Goal: Task Accomplishment & Management: Complete application form

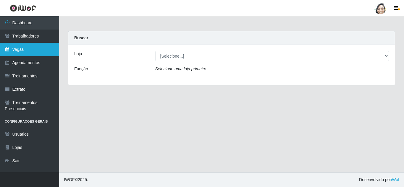
click at [27, 50] on link "Vagas" at bounding box center [29, 49] width 59 height 13
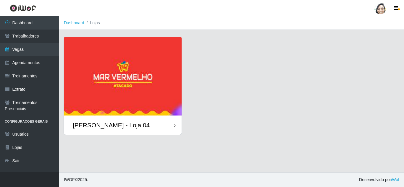
click at [129, 126] on div "[PERSON_NAME] - Loja 04" at bounding box center [111, 124] width 77 height 7
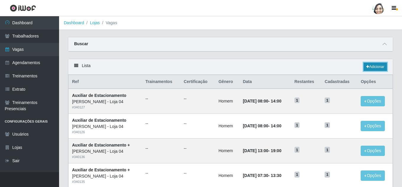
click at [375, 69] on link "Adicionar" at bounding box center [375, 67] width 23 height 8
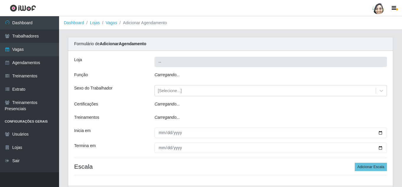
type input "[PERSON_NAME] - Loja 04"
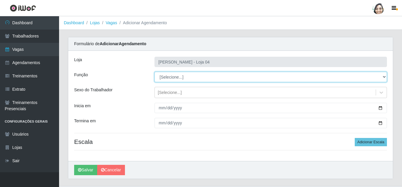
click at [174, 73] on select "[Selecione...] ASG ASG + ASG ++ Auxiliar de Depósito Auxiliar de Depósito + Aux…" at bounding box center [271, 77] width 233 height 10
select select "22"
click at [155, 72] on select "[Selecione...] ASG ASG + ASG ++ Auxiliar de Depósito Auxiliar de Depósito + Aux…" at bounding box center [271, 77] width 233 height 10
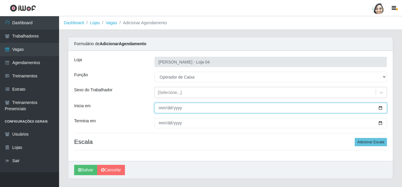
click at [162, 107] on input "Inicia em" at bounding box center [271, 108] width 233 height 10
type input "[DATE]"
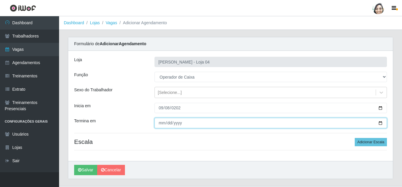
click at [164, 123] on input "Termina em" at bounding box center [271, 123] width 233 height 10
type input "[DATE]"
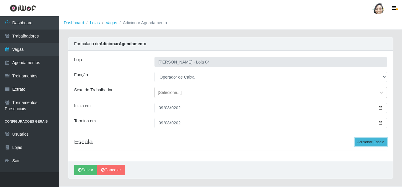
click at [365, 140] on button "Adicionar Escala" at bounding box center [371, 142] width 32 height 8
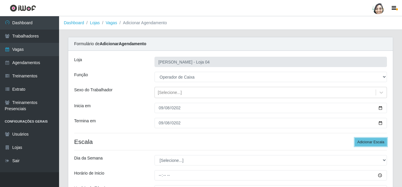
scroll to position [59, 0]
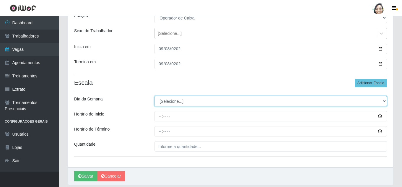
click at [175, 101] on select "[Selecione...] Segunda Terça Quarta Quinta Sexta Sábado Domingo" at bounding box center [271, 101] width 233 height 10
select select "1"
click at [155, 96] on select "[Selecione...] Segunda Terça Quarta Quinta Sexta Sábado Domingo" at bounding box center [271, 101] width 233 height 10
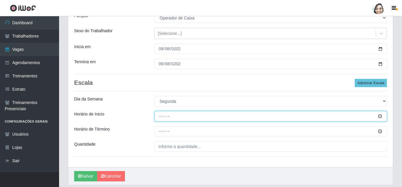
click at [161, 113] on input "Horário de Inicio" at bounding box center [271, 116] width 233 height 10
type input "08:20"
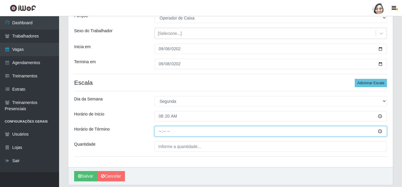
click at [158, 131] on input "Horário de Término" at bounding box center [271, 131] width 233 height 10
type input "14:20"
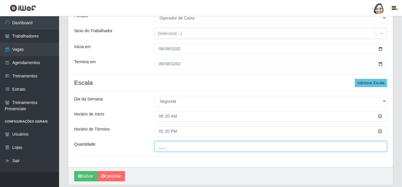
click at [176, 148] on input "___" at bounding box center [271, 146] width 233 height 10
type input "04_"
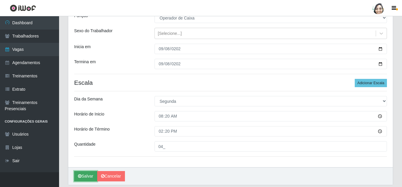
click at [85, 176] on button "Salvar" at bounding box center [85, 176] width 23 height 10
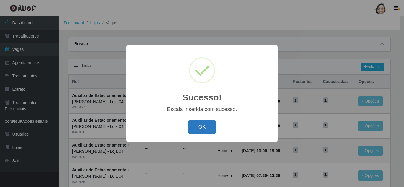
click at [197, 128] on button "OK" at bounding box center [201, 127] width 27 height 14
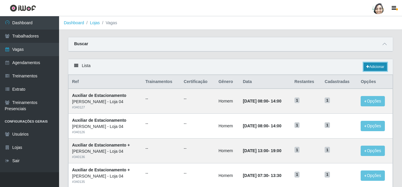
click at [369, 64] on link "Adicionar" at bounding box center [375, 67] width 23 height 8
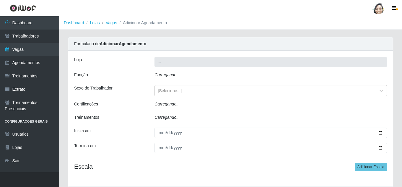
type input "[PERSON_NAME] - Loja 04"
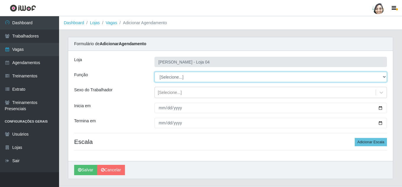
click at [188, 79] on select "[Selecione...] ASG ASG + ASG ++ Auxiliar de Depósito Auxiliar de Depósito + Aux…" at bounding box center [271, 77] width 233 height 10
select select "22"
click at [155, 72] on select "[Selecione...] ASG ASG + ASG ++ Auxiliar de Depósito Auxiliar de Depósito + Aux…" at bounding box center [271, 77] width 233 height 10
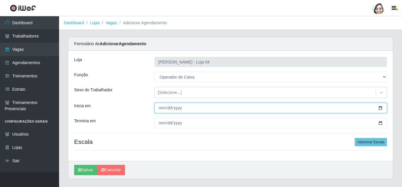
click at [160, 107] on input "Inicia em" at bounding box center [271, 108] width 233 height 10
type input "[DATE]"
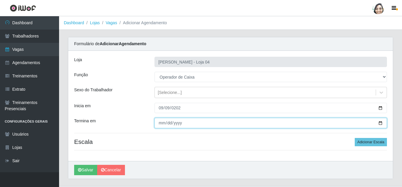
click at [158, 125] on input "Termina em" at bounding box center [271, 123] width 233 height 10
type input "[DATE]"
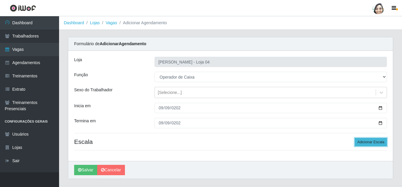
click at [369, 145] on button "Adicionar Escala" at bounding box center [371, 142] width 32 height 8
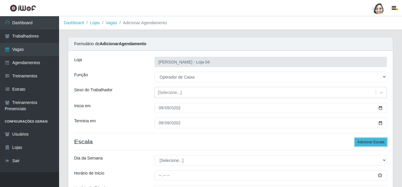
click at [369, 141] on button "Adicionar Escala" at bounding box center [371, 142] width 32 height 8
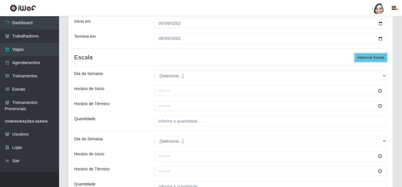
scroll to position [89, 0]
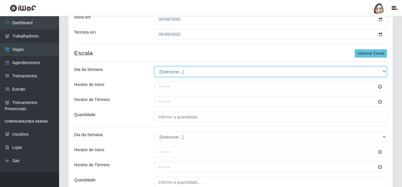
click at [174, 73] on select "[Selecione...] Segunda Terça Quarta Quinta Sexta Sábado Domingo" at bounding box center [271, 72] width 233 height 10
select select "2"
click at [155, 67] on select "[Selecione...] Segunda Terça Quarta Quinta Sexta Sábado Domingo" at bounding box center [271, 72] width 233 height 10
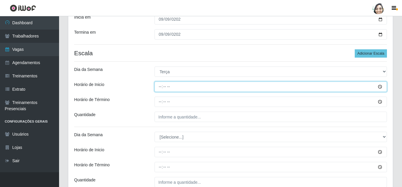
click at [158, 85] on input "Horário de Inicio" at bounding box center [271, 87] width 233 height 10
type input "08:20"
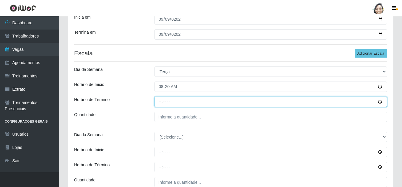
click at [157, 103] on input "Horário de Término" at bounding box center [271, 102] width 233 height 10
type input "14:20"
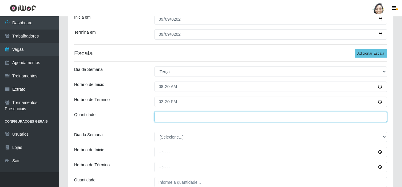
click at [165, 114] on input "___" at bounding box center [271, 117] width 233 height 10
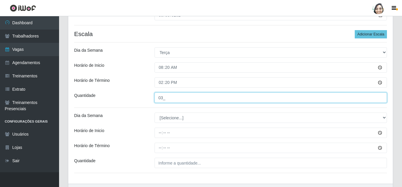
scroll to position [118, 0]
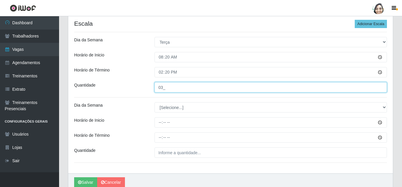
type input "03_"
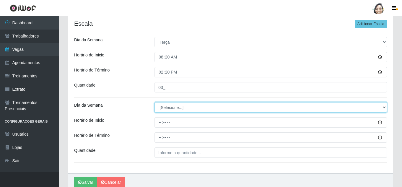
click at [166, 113] on select "[Selecione...] Segunda Terça Quarta Quinta Sexta Sábado Domingo" at bounding box center [271, 107] width 233 height 10
select select "2"
click at [155, 102] on select "[Selecione...] Segunda Terça Quarta Quinta Sexta Sábado Domingo" at bounding box center [271, 107] width 233 height 10
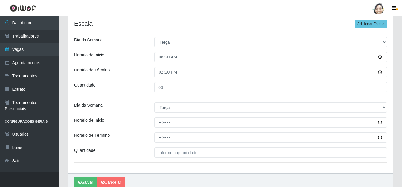
click at [159, 116] on div "Loja Mar Vermelho - Loja 04 Função [Selecione...] ASG ASG + ASG ++ Auxiliar de …" at bounding box center [230, 53] width 325 height 241
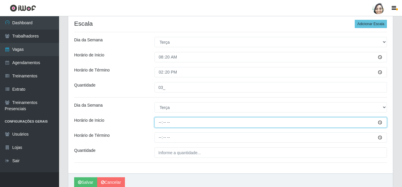
click at [160, 124] on input "Horário de Inicio" at bounding box center [271, 122] width 233 height 10
type input "12:20"
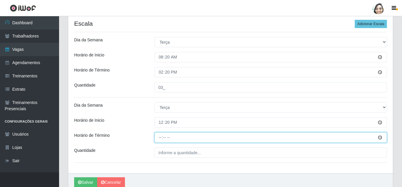
click at [160, 135] on input "Horário de Término" at bounding box center [271, 137] width 233 height 10
type input "18:20"
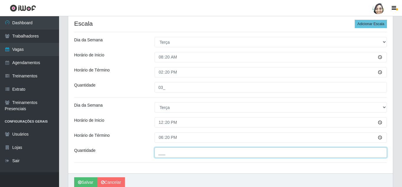
click at [189, 150] on input "___" at bounding box center [271, 152] width 233 height 10
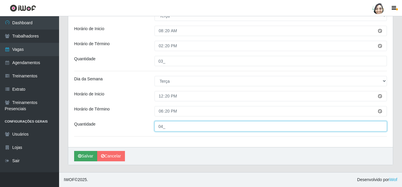
type input "04_"
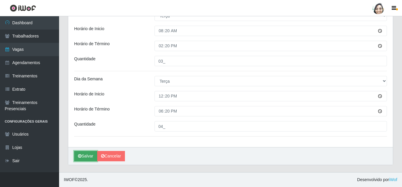
click at [80, 157] on icon "submit" at bounding box center [80, 156] width 4 height 4
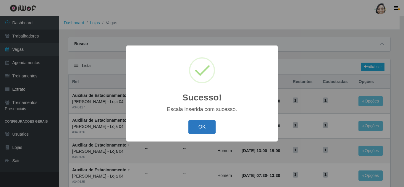
click at [193, 129] on button "OK" at bounding box center [201, 127] width 27 height 14
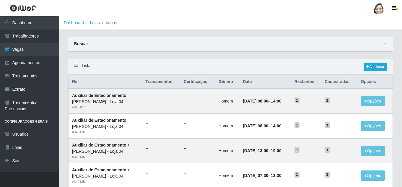
click at [383, 44] on icon at bounding box center [385, 44] width 4 height 4
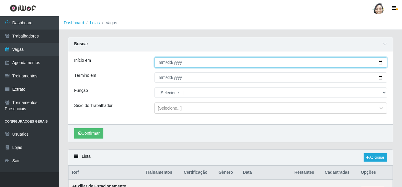
click at [157, 62] on input "Início em" at bounding box center [271, 62] width 233 height 10
type input "[DATE]"
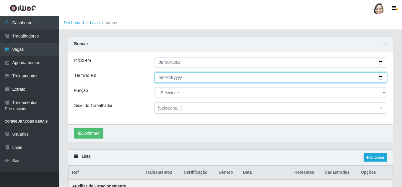
click at [164, 77] on input "Término em" at bounding box center [271, 77] width 233 height 10
type input "[DATE]"
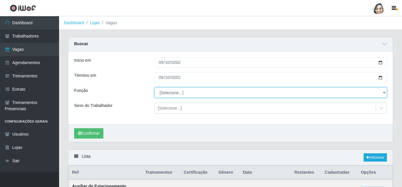
click at [169, 93] on select "[Selecione...] ASG ASG + ASG ++ Auxiliar de Depósito Auxiliar de Depósito + Aux…" at bounding box center [271, 92] width 233 height 10
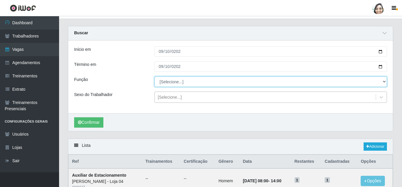
scroll to position [30, 0]
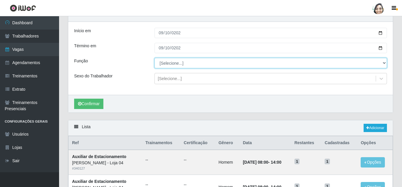
click at [171, 63] on select "[Selecione...] ASG ASG + ASG ++ Auxiliar de Depósito Auxiliar de Depósito + Aux…" at bounding box center [271, 63] width 233 height 10
select select "22"
click at [155, 58] on select "[Selecione...] ASG ASG + ASG ++ Auxiliar de Depósito Auxiliar de Depósito + Aux…" at bounding box center [271, 63] width 233 height 10
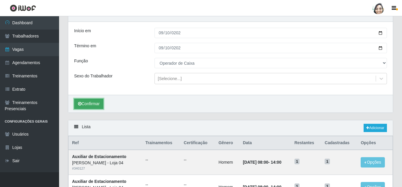
click at [92, 103] on button "Confirmar" at bounding box center [88, 104] width 29 height 10
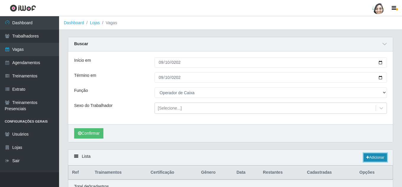
click at [369, 158] on link "Adicionar" at bounding box center [375, 157] width 23 height 8
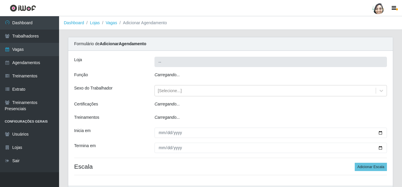
type input "[PERSON_NAME] - Loja 04"
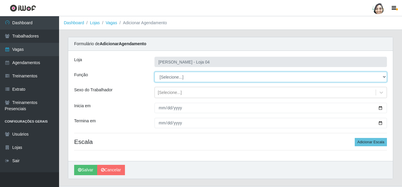
click at [174, 79] on select "[Selecione...] ASG ASG + ASG ++ Auxiliar de Depósito Auxiliar de Depósito + Aux…" at bounding box center [271, 77] width 233 height 10
select select "22"
click at [155, 72] on select "[Selecione...] ASG ASG + ASG ++ Auxiliar de Depósito Auxiliar de Depósito + Aux…" at bounding box center [271, 77] width 233 height 10
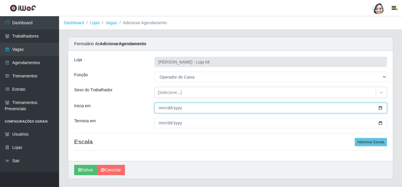
click at [161, 108] on input "Inicia em" at bounding box center [271, 108] width 233 height 10
type input "[DATE]"
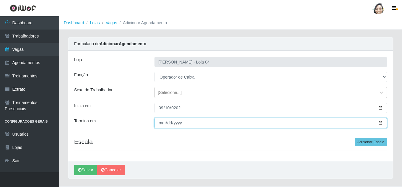
click at [155, 121] on input "Termina em" at bounding box center [271, 123] width 233 height 10
type input "[DATE]"
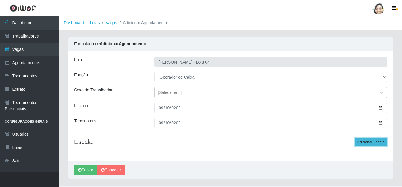
click at [366, 143] on button "Adicionar Escala" at bounding box center [371, 142] width 32 height 8
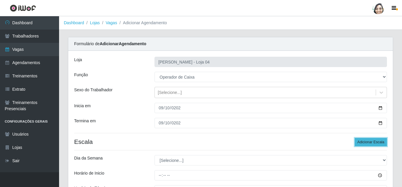
click at [366, 143] on button "Adicionar Escala" at bounding box center [371, 142] width 32 height 8
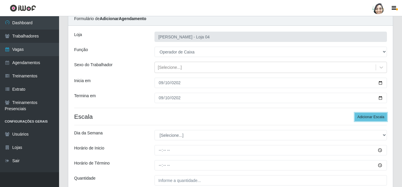
scroll to position [59, 0]
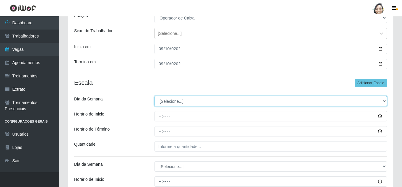
click at [184, 105] on select "[Selecione...] Segunda Terça Quarta Quinta Sexta Sábado Domingo" at bounding box center [271, 101] width 233 height 10
select select "3"
click at [155, 96] on select "[Selecione...] Segunda Terça Quarta Quinta Sexta Sábado Domingo" at bounding box center [271, 101] width 233 height 10
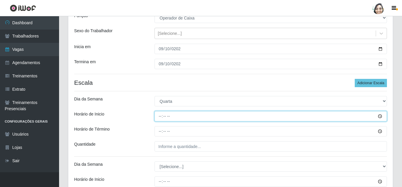
click at [162, 116] on input "Horário de Inicio" at bounding box center [271, 116] width 233 height 10
type input "08:20"
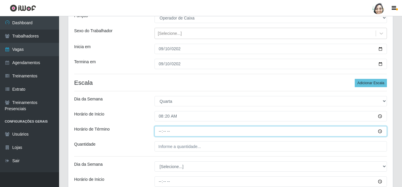
click at [160, 127] on input "Horário de Término" at bounding box center [271, 131] width 233 height 10
type input "14:20"
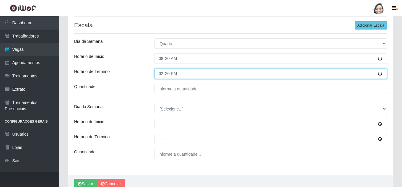
scroll to position [118, 0]
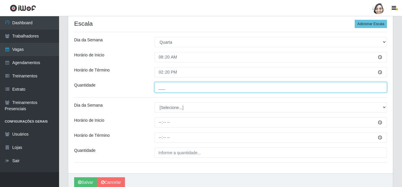
click at [170, 90] on input "___" at bounding box center [271, 87] width 233 height 10
type input "02_"
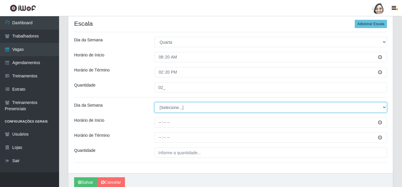
click at [176, 107] on select "[Selecione...] Segunda Terça Quarta Quinta Sexta Sábado Domingo" at bounding box center [271, 107] width 233 height 10
select select "3"
click at [155, 102] on select "[Selecione...] Segunda Terça Quarta Quinta Sexta Sábado Domingo" at bounding box center [271, 107] width 233 height 10
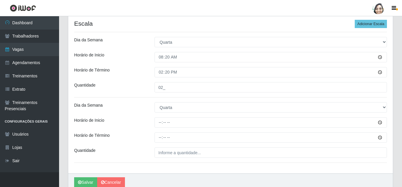
click at [158, 117] on div "Loja Mar Vermelho - Loja 04 Função [Selecione...] ASG ASG + ASG ++ Auxiliar de …" at bounding box center [230, 53] width 325 height 241
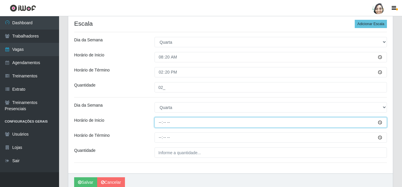
click at [159, 124] on input "Horário de Inicio" at bounding box center [271, 122] width 233 height 10
type input "12:20"
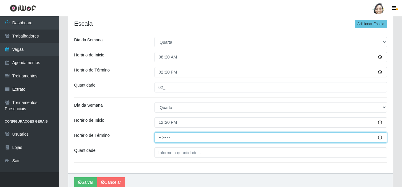
click at [162, 136] on input "Horário de Término" at bounding box center [271, 137] width 233 height 10
type input "18:20"
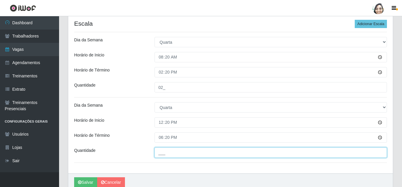
click at [171, 150] on input "___" at bounding box center [271, 152] width 233 height 10
type input "03_"
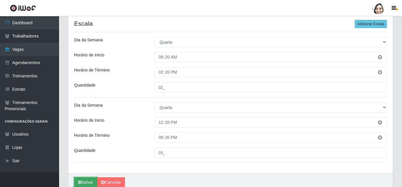
click at [85, 181] on button "Salvar" at bounding box center [85, 182] width 23 height 10
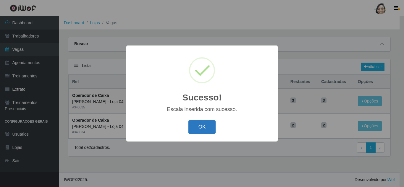
click at [204, 127] on button "OK" at bounding box center [201, 127] width 27 height 14
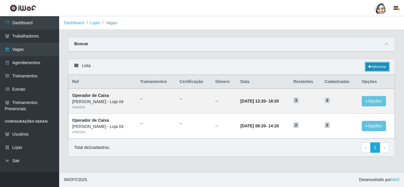
click at [376, 66] on link "Adicionar" at bounding box center [376, 67] width 23 height 8
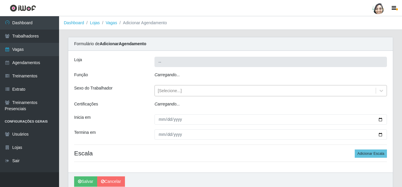
type input "[PERSON_NAME] - Loja 04"
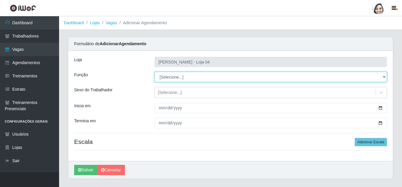
click at [174, 74] on select "[Selecione...] ASG ASG + ASG ++ Auxiliar de Depósito Auxiliar de Depósito + Aux…" at bounding box center [271, 77] width 233 height 10
select select "22"
click at [155, 72] on select "[Selecione...] ASG ASG + ASG ++ Auxiliar de Depósito Auxiliar de Depósito + Aux…" at bounding box center [271, 77] width 233 height 10
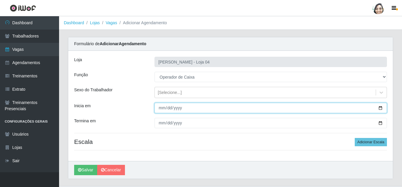
click at [161, 107] on input "Inicia em" at bounding box center [271, 108] width 233 height 10
type input "[DATE]"
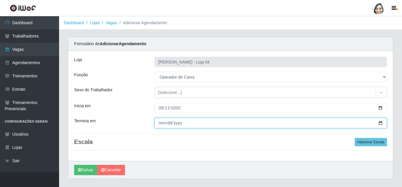
click at [164, 122] on input "Termina em" at bounding box center [271, 123] width 233 height 10
type input "[DATE]"
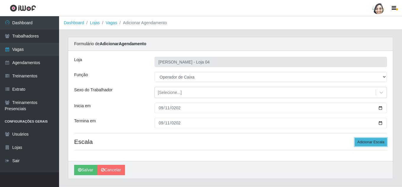
click at [364, 141] on button "Adicionar Escala" at bounding box center [371, 142] width 32 height 8
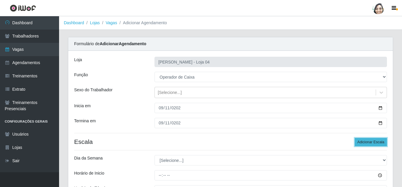
click at [369, 142] on button "Adicionar Escala" at bounding box center [371, 142] width 32 height 8
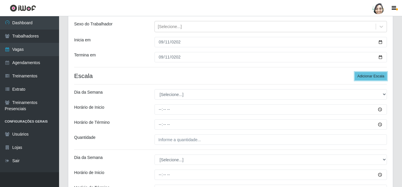
scroll to position [89, 0]
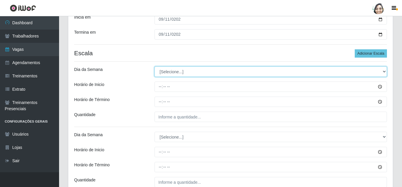
click at [175, 72] on select "[Selecione...] Segunda Terça Quarta Quinta Sexta Sábado Domingo" at bounding box center [271, 72] width 233 height 10
select select "4"
click at [155, 67] on select "[Selecione...] Segunda Terça Quarta Quinta Sexta Sábado Domingo" at bounding box center [271, 72] width 233 height 10
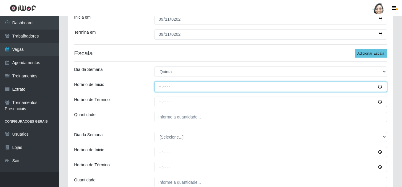
click at [158, 89] on input "Horário de Inicio" at bounding box center [271, 87] width 233 height 10
type input "08:20"
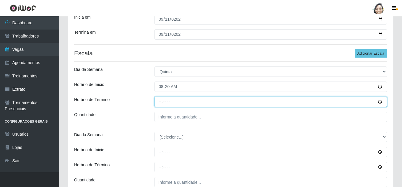
click at [160, 102] on input "Horário de Término" at bounding box center [271, 102] width 233 height 10
type input "14:20"
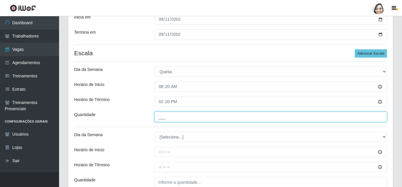
click at [165, 116] on input "___" at bounding box center [271, 117] width 233 height 10
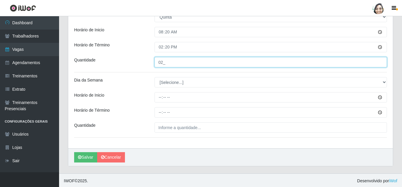
scroll to position [145, 0]
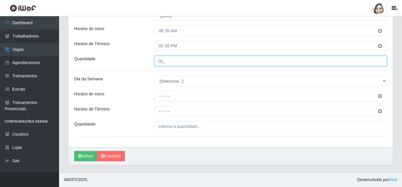
type input "02_"
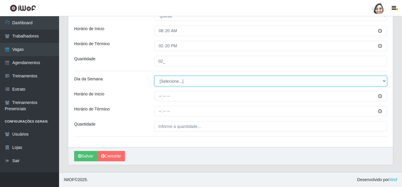
click at [174, 85] on select "[Selecione...] Segunda Terça Quarta Quinta Sexta Sábado Domingo" at bounding box center [271, 81] width 233 height 10
click at [173, 82] on select "[Selecione...] Segunda Terça Quarta Quinta Sexta Sábado Domingo" at bounding box center [271, 81] width 233 height 10
select select "4"
click at [155, 76] on select "[Selecione...] Segunda Terça Quarta Quinta Sexta Sábado Domingo" at bounding box center [271, 81] width 233 height 10
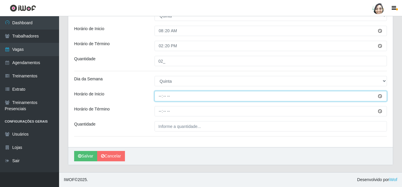
click at [158, 96] on input "Horário de Inicio" at bounding box center [271, 96] width 233 height 10
type input "12:20"
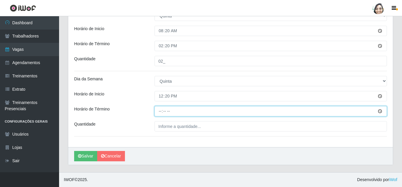
click at [161, 110] on input "Horário de Término" at bounding box center [271, 111] width 233 height 10
type input "18:20"
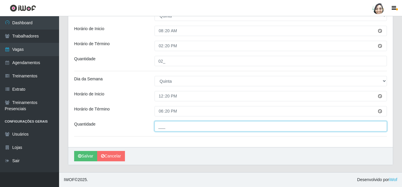
click at [168, 124] on input "___" at bounding box center [271, 126] width 233 height 10
type input "03_"
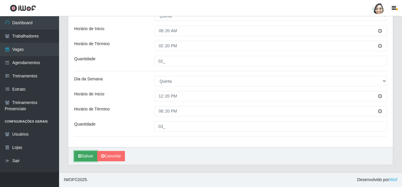
click at [80, 156] on icon "submit" at bounding box center [80, 156] width 4 height 4
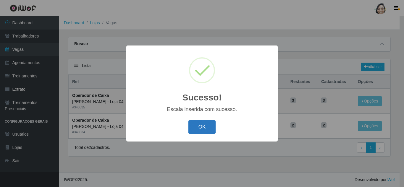
click at [200, 129] on button "OK" at bounding box center [201, 127] width 27 height 14
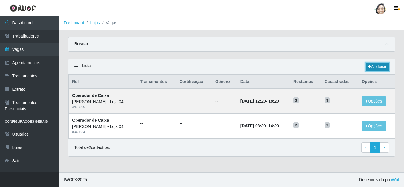
click at [380, 67] on link "Adicionar" at bounding box center [376, 67] width 23 height 8
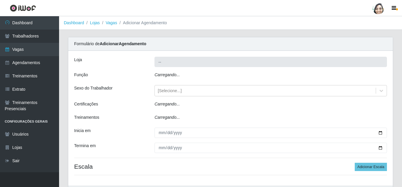
type input "[PERSON_NAME] - Loja 04"
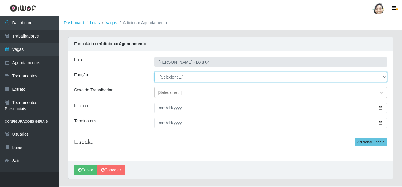
click at [176, 79] on select "[Selecione...] ASG ASG + ASG ++ Auxiliar de Depósito Auxiliar de Depósito + Aux…" at bounding box center [271, 77] width 233 height 10
select select "22"
click at [155, 72] on select "[Selecione...] ASG ASG + ASG ++ Auxiliar de Depósito Auxiliar de Depósito + Aux…" at bounding box center [271, 77] width 233 height 10
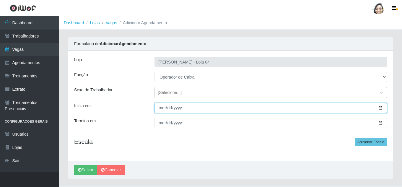
click at [159, 105] on input "Inicia em" at bounding box center [271, 108] width 233 height 10
type input "[DATE]"
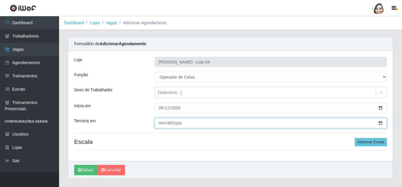
click at [161, 123] on input "Termina em" at bounding box center [271, 123] width 233 height 10
type input "[DATE]"
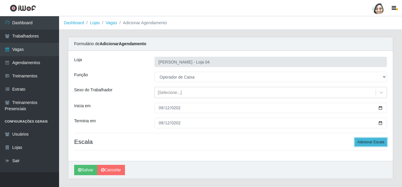
click at [370, 144] on button "Adicionar Escala" at bounding box center [371, 142] width 32 height 8
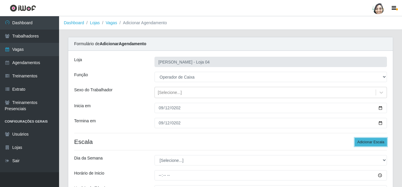
click at [370, 144] on button "Adicionar Escala" at bounding box center [371, 142] width 32 height 8
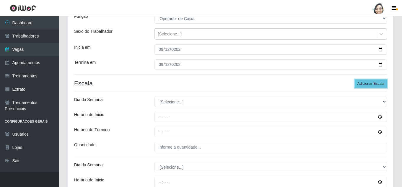
scroll to position [59, 0]
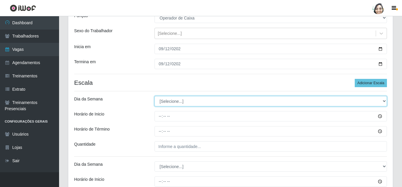
click at [165, 98] on select "[Selecione...] Segunda Terça Quarta Quinta Sexta Sábado Domingo" at bounding box center [271, 101] width 233 height 10
select select "5"
click at [155, 96] on select "[Selecione...] Segunda Terça Quarta Quinta Sexta Sábado Domingo" at bounding box center [271, 101] width 233 height 10
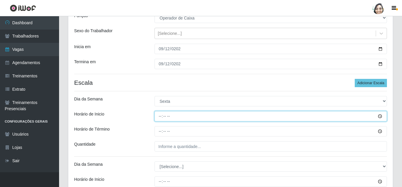
click at [158, 117] on input "Horário de Inicio" at bounding box center [271, 116] width 233 height 10
type input "08:20"
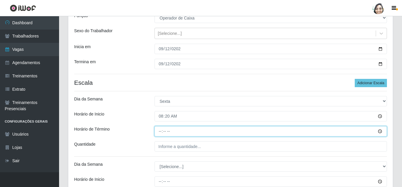
click at [160, 130] on input "Horário de Término" at bounding box center [271, 131] width 233 height 10
type input "14:20"
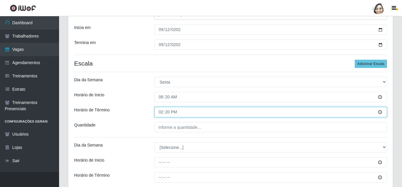
scroll to position [89, 0]
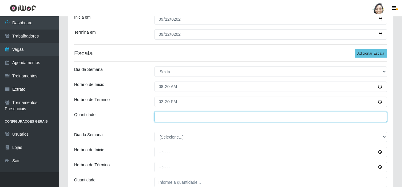
click at [179, 116] on input "___" at bounding box center [271, 117] width 233 height 10
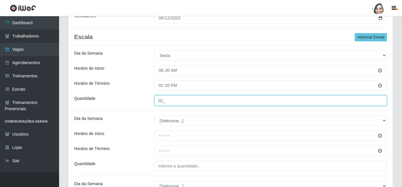
scroll to position [118, 0]
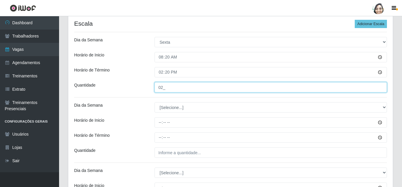
type input "02_"
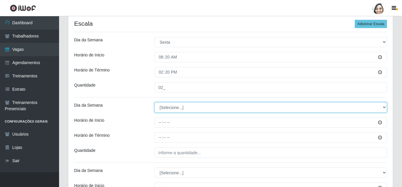
click at [174, 106] on select "[Selecione...] Segunda Terça Quarta Quinta Sexta Sábado Domingo" at bounding box center [271, 107] width 233 height 10
select select "5"
click at [155, 102] on select "[Selecione...] Segunda Terça Quarta Quinta Sexta Sábado Domingo" at bounding box center [271, 107] width 233 height 10
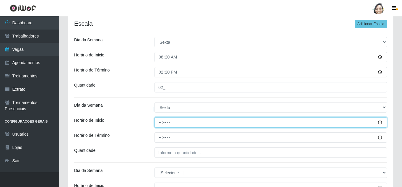
click at [160, 123] on input "Horário de Inicio" at bounding box center [271, 122] width 233 height 10
type input "12:20"
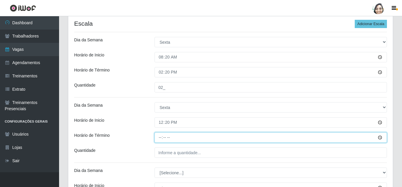
click at [158, 136] on input "Horário de Término" at bounding box center [271, 137] width 233 height 10
type input "18:20"
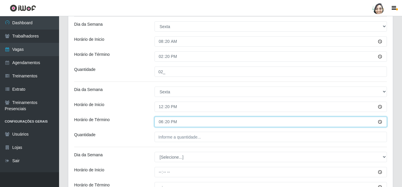
scroll to position [148, 0]
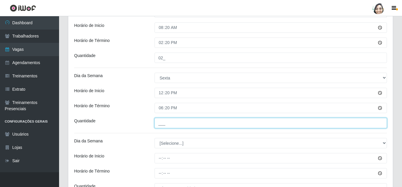
click at [186, 124] on input "___" at bounding box center [271, 123] width 233 height 10
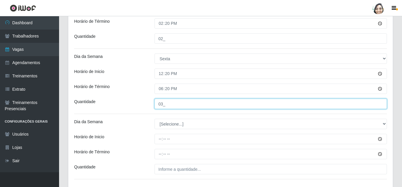
scroll to position [177, 0]
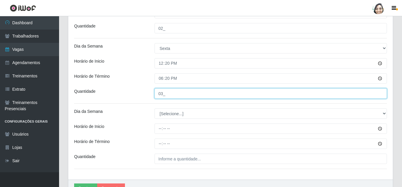
type input "03_"
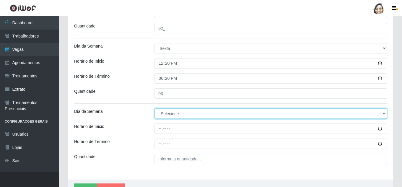
click at [171, 113] on select "[Selecione...] Segunda Terça Quarta Quinta Sexta Sábado Domingo" at bounding box center [271, 113] width 233 height 10
click at [173, 113] on select "[Selecione...] Segunda Terça Quarta Quinta Sexta Sábado Domingo" at bounding box center [271, 113] width 233 height 10
select select "5"
click at [155, 108] on select "[Selecione...] Segunda Terça Quarta Quinta Sexta Sábado Domingo" at bounding box center [271, 113] width 233 height 10
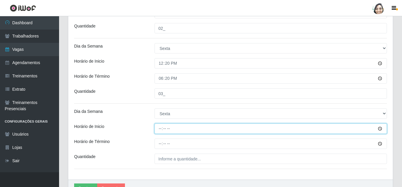
click at [161, 128] on input "Horário de Inicio" at bounding box center [271, 129] width 233 height 10
type input "16:40"
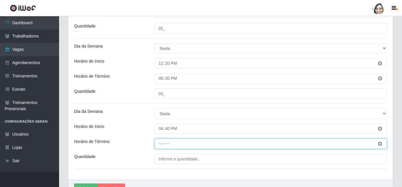
click at [163, 141] on input "Horário de Término" at bounding box center [271, 144] width 233 height 10
type input "22:40"
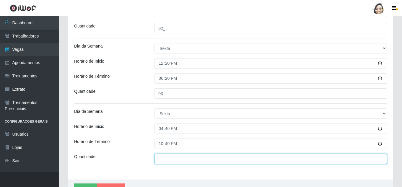
click at [168, 162] on input "___" at bounding box center [271, 159] width 233 height 10
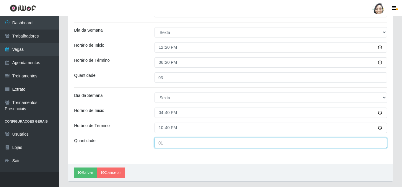
scroll to position [210, 0]
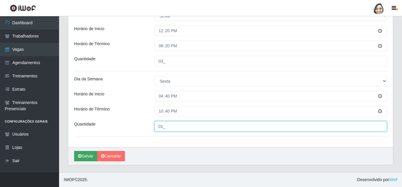
type input "01_"
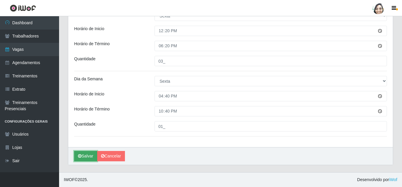
click at [83, 156] on button "Salvar" at bounding box center [85, 156] width 23 height 10
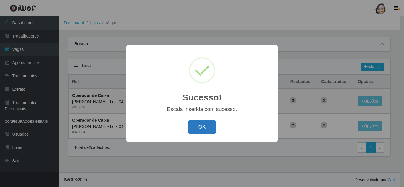
click at [200, 130] on button "OK" at bounding box center [201, 127] width 27 height 14
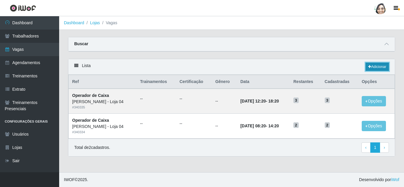
click at [377, 66] on link "Adicionar" at bounding box center [376, 67] width 23 height 8
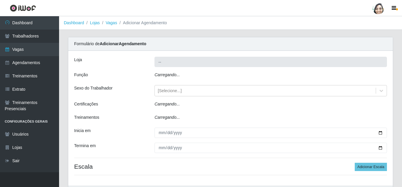
type input "[PERSON_NAME] - Loja 04"
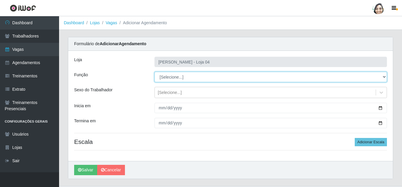
click at [194, 78] on select "[Selecione...] ASG ASG + ASG ++ Auxiliar de Depósito Auxiliar de Depósito + Aux…" at bounding box center [271, 77] width 233 height 10
select select "22"
click at [155, 72] on select "[Selecione...] ASG ASG + ASG ++ Auxiliar de Depósito Auxiliar de Depósito + Aux…" at bounding box center [271, 77] width 233 height 10
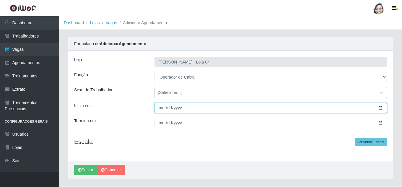
click at [162, 108] on input "Inicia em" at bounding box center [271, 108] width 233 height 10
type input "[DATE]"
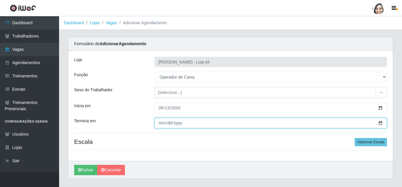
click at [158, 122] on input "Termina em" at bounding box center [271, 123] width 233 height 10
type input "[DATE]"
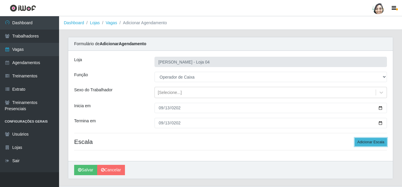
click at [369, 142] on button "Adicionar Escala" at bounding box center [371, 142] width 32 height 8
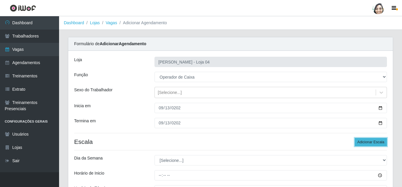
click at [369, 142] on button "Adicionar Escala" at bounding box center [371, 142] width 32 height 8
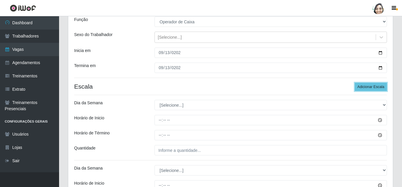
scroll to position [59, 0]
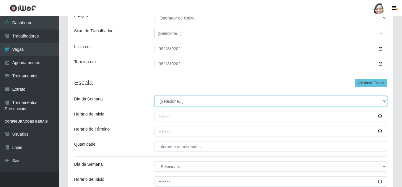
click at [182, 101] on select "[Selecione...] Segunda Terça Quarta Quinta Sexta Sábado Domingo" at bounding box center [271, 101] width 233 height 10
select select "6"
click at [155, 96] on select "[Selecione...] Segunda Terça Quarta Quinta Sexta Sábado Domingo" at bounding box center [271, 101] width 233 height 10
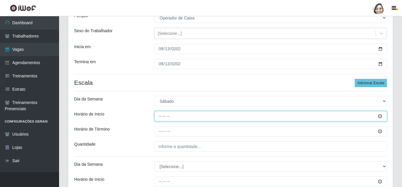
click at [160, 115] on input "Horário de Inicio" at bounding box center [271, 116] width 233 height 10
type input "08:20"
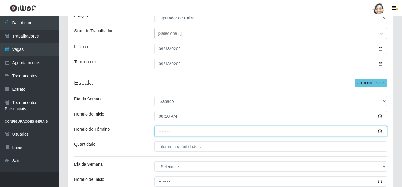
click at [162, 128] on input "Horário de Término" at bounding box center [271, 131] width 233 height 10
type input "14:20"
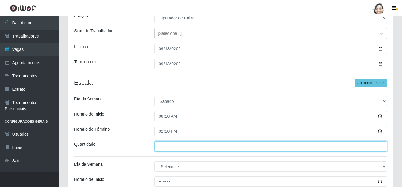
click at [163, 147] on input "___" at bounding box center [271, 146] width 233 height 10
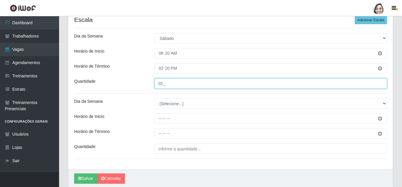
scroll to position [145, 0]
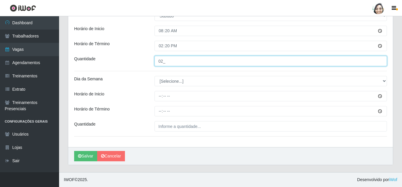
type input "02_"
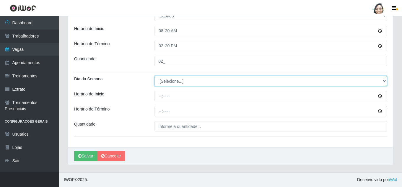
click at [172, 82] on select "[Selecione...] Segunda Terça Quarta Quinta Sexta Sábado Domingo" at bounding box center [271, 81] width 233 height 10
select select "6"
click at [155, 76] on select "[Selecione...] Segunda Terça Quarta Quinta Sexta Sábado Domingo" at bounding box center [271, 81] width 233 height 10
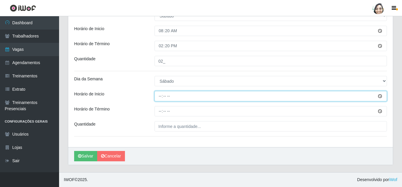
click at [162, 95] on input "Horário de Inicio" at bounding box center [271, 96] width 233 height 10
type input "12:20"
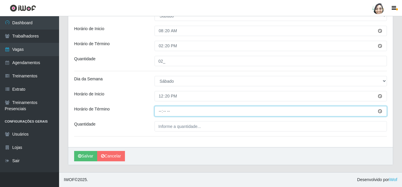
click at [162, 109] on input "Horário de Término" at bounding box center [271, 111] width 233 height 10
type input "18:20"
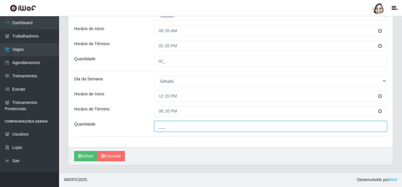
click at [169, 127] on input "___" at bounding box center [271, 126] width 233 height 10
type input "04_"
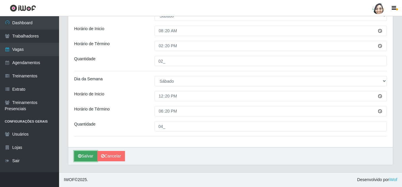
click at [84, 158] on button "Salvar" at bounding box center [85, 156] width 23 height 10
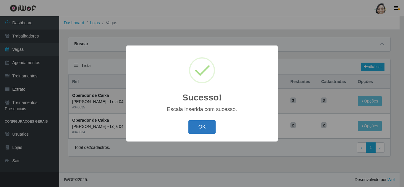
click at [192, 128] on button "OK" at bounding box center [201, 127] width 27 height 14
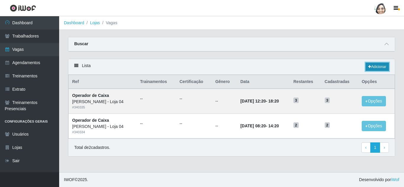
click at [377, 66] on link "Adicionar" at bounding box center [376, 67] width 23 height 8
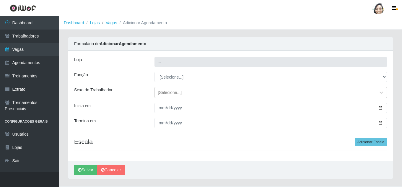
type input "[PERSON_NAME] - Loja 04"
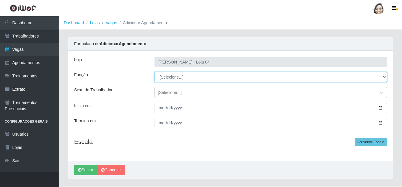
click at [174, 75] on select "[Selecione...] ASG ASG + ASG ++ Auxiliar de Depósito Auxiliar de Depósito + Aux…" at bounding box center [271, 77] width 233 height 10
select select "22"
click at [155, 72] on select "[Selecione...] ASG ASG + ASG ++ Auxiliar de Depósito Auxiliar de Depósito + Aux…" at bounding box center [271, 77] width 233 height 10
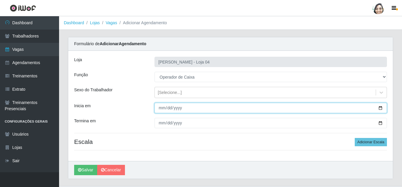
click at [162, 109] on input "Inicia em" at bounding box center [271, 108] width 233 height 10
type input "[DATE]"
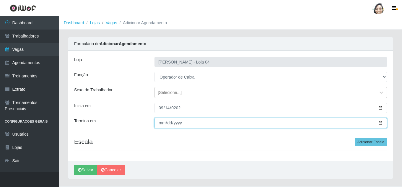
click at [159, 121] on input "Termina em" at bounding box center [271, 123] width 233 height 10
type input "[DATE]"
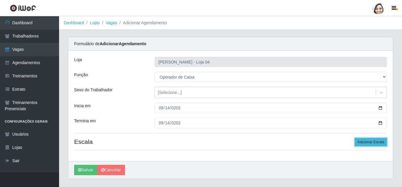
click at [368, 142] on button "Adicionar Escala" at bounding box center [371, 142] width 32 height 8
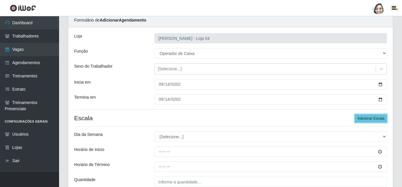
scroll to position [59, 0]
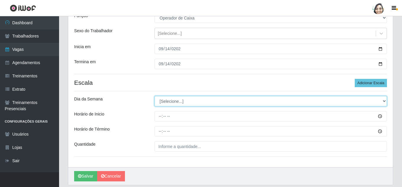
click at [174, 103] on select "[Selecione...] Segunda Terça Quarta Quinta Sexta Sábado Domingo" at bounding box center [271, 101] width 233 height 10
select select "0"
click at [155, 96] on select "[Selecione...] Segunda Terça Quarta Quinta Sexta Sábado Domingo" at bounding box center [271, 101] width 233 height 10
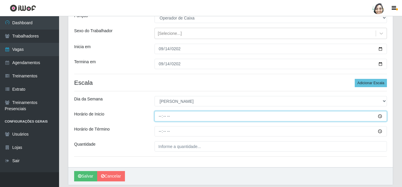
click at [161, 116] on input "Horário de Inicio" at bounding box center [271, 116] width 233 height 10
type input "08:20"
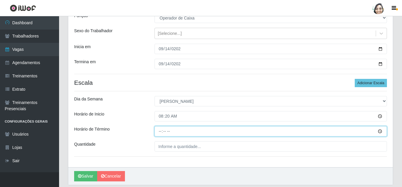
click at [159, 131] on input "Horário de Término" at bounding box center [271, 131] width 233 height 10
type input "14:20"
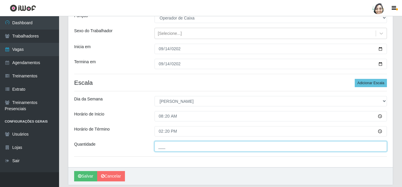
click at [180, 146] on input "___" at bounding box center [271, 146] width 233 height 10
type input "04_"
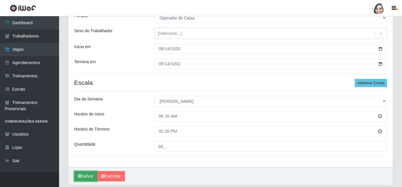
click at [85, 178] on button "Salvar" at bounding box center [85, 176] width 23 height 10
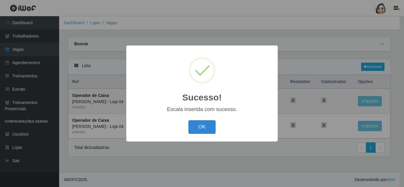
select select "22"
click at [198, 127] on button "OK" at bounding box center [201, 127] width 27 height 14
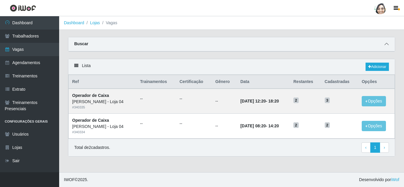
click at [385, 43] on icon at bounding box center [386, 44] width 4 height 4
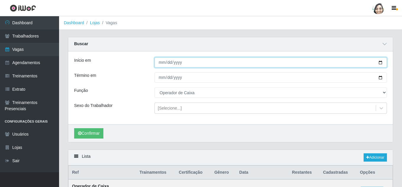
click at [163, 63] on input "[DATE]" at bounding box center [271, 62] width 233 height 10
type input "[DATE]"
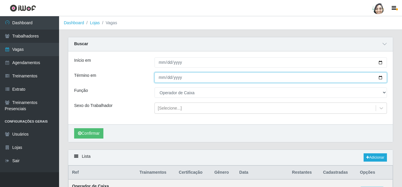
click at [160, 80] on input "[DATE]" at bounding box center [271, 77] width 233 height 10
type input "[DATE]"
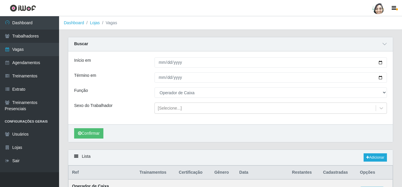
click at [84, 128] on div "Confirmar" at bounding box center [230, 133] width 325 height 18
click at [95, 134] on button "Confirmar" at bounding box center [88, 133] width 29 height 10
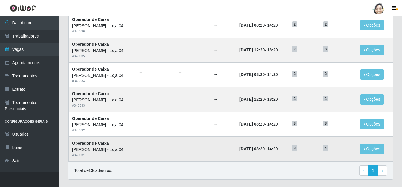
scroll to position [355, 0]
